Goal: Task Accomplishment & Management: Manage account settings

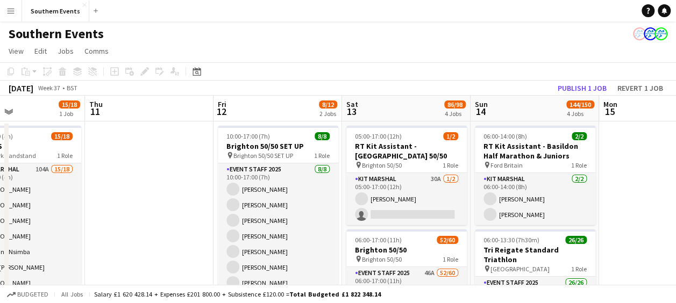
scroll to position [0, 303]
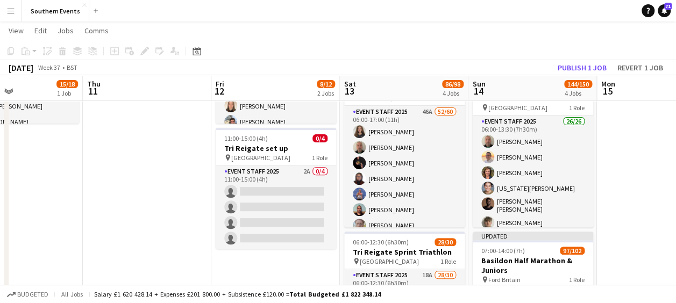
click at [656, 137] on app-date-cell at bounding box center [661, 268] width 129 height 617
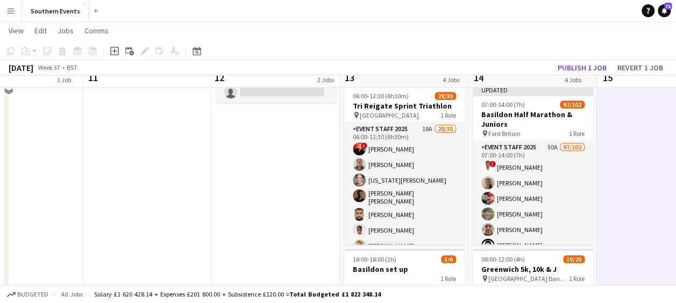
scroll to position [310, 0]
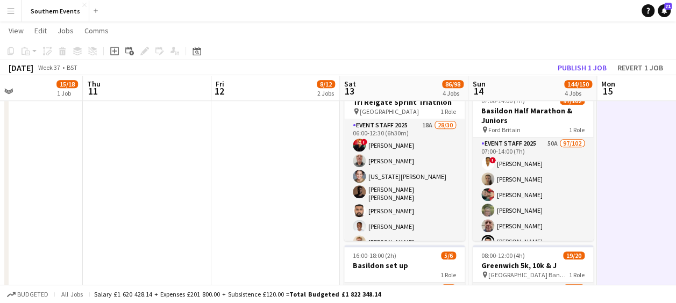
click at [656, 137] on app-date-cell at bounding box center [661, 118] width 129 height 617
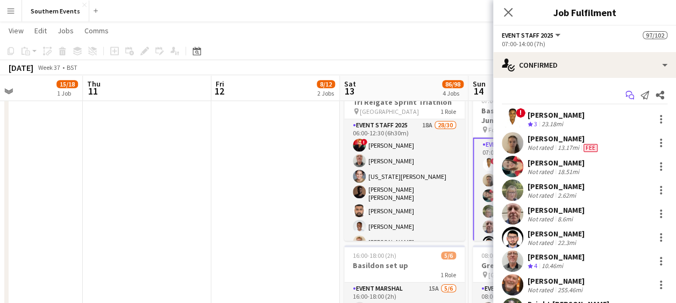
click at [626, 94] on icon "Start chat" at bounding box center [630, 95] width 9 height 9
click at [629, 96] on icon at bounding box center [631, 97] width 5 height 5
click at [623, 98] on app-icon "Start chat" at bounding box center [630, 95] width 15 height 15
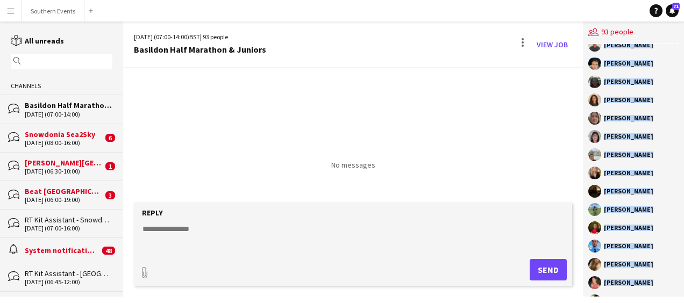
scroll to position [1466, 0]
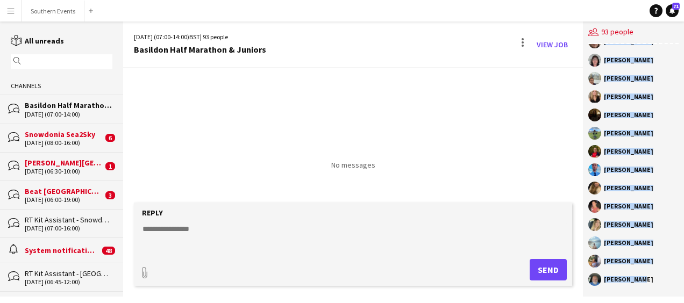
drag, startPoint x: 604, startPoint y: 71, endPoint x: 641, endPoint y: 279, distance: 210.9
click at [641, 279] on div "RunThrough Events Christopher Renforth Bright Adusei Fardeen Mulla Peter Willia…" at bounding box center [633, 170] width 101 height 253
copy div "Christopher Renforth Bright Adusei Fardeen Mulla Peter Williams Tony Arden Wero…"
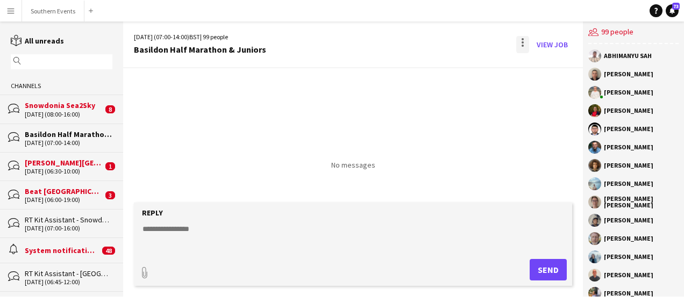
click at [521, 44] on div at bounding box center [523, 44] width 13 height 17
click at [534, 69] on span "Delete" at bounding box center [546, 65] width 25 height 9
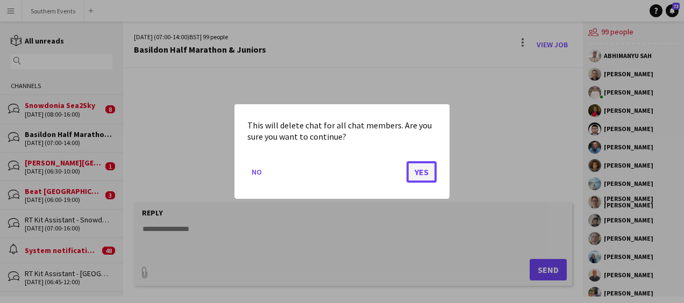
click at [424, 173] on button "Yes" at bounding box center [422, 172] width 30 height 22
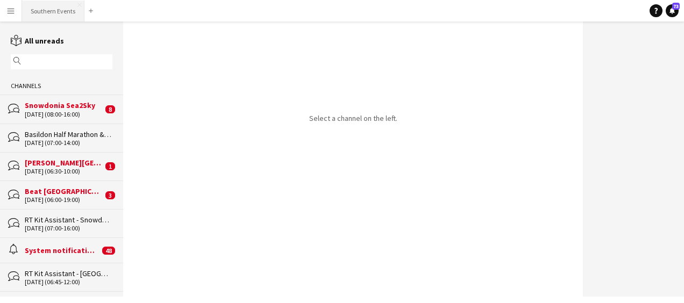
click at [51, 12] on button "Southern Events Close" at bounding box center [53, 11] width 62 height 21
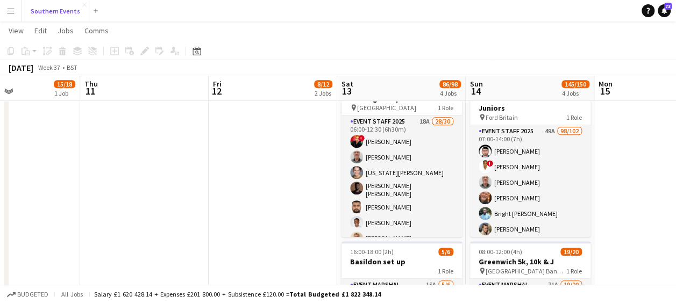
scroll to position [314, 0]
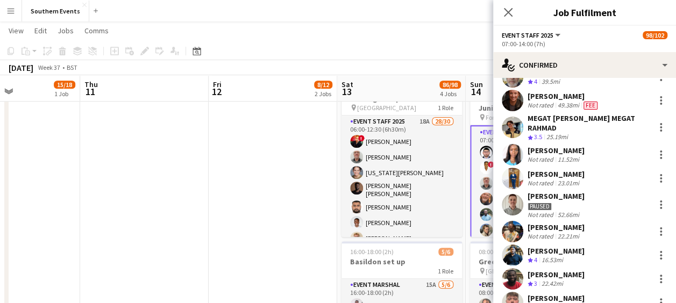
scroll to position [241, 0]
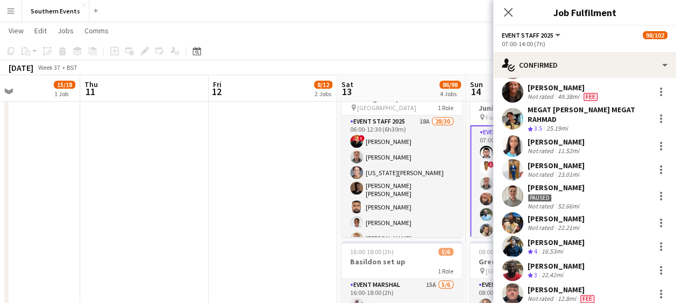
click at [515, 191] on app-user-avatar at bounding box center [513, 197] width 22 height 22
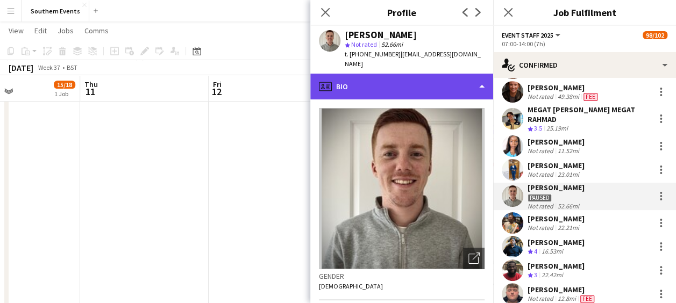
click at [422, 79] on div "profile Bio" at bounding box center [401, 87] width 183 height 26
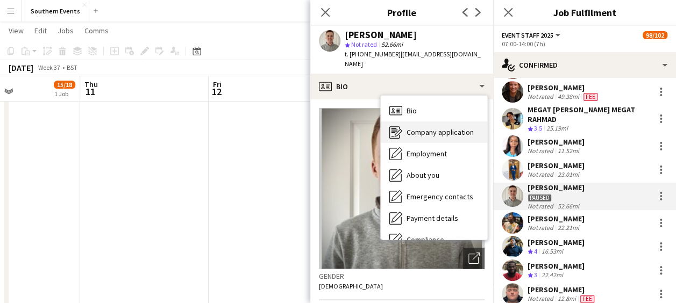
click at [430, 128] on div "Company application Company application" at bounding box center [434, 133] width 107 height 22
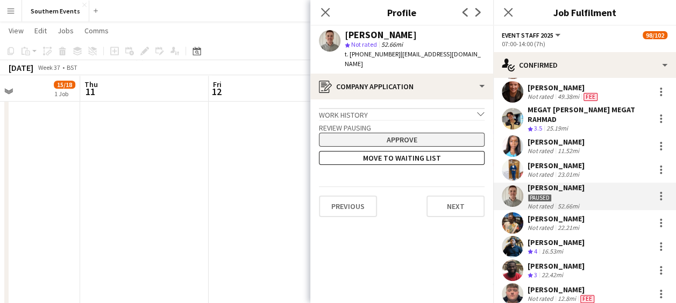
click at [418, 133] on button "Approve" at bounding box center [402, 140] width 166 height 14
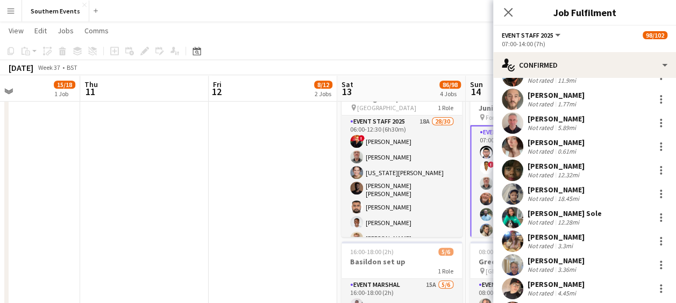
scroll to position [1316, 0]
